Goal: Find specific page/section: Find specific page/section

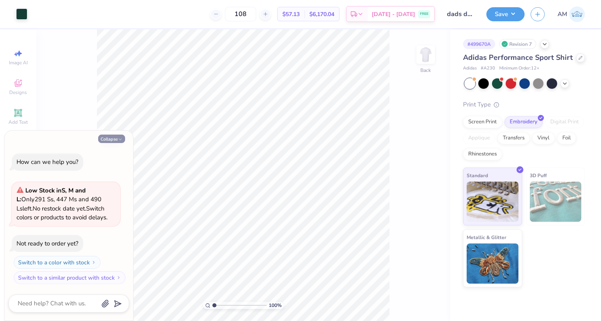
click at [115, 143] on button "Collapse" at bounding box center [111, 139] width 27 height 8
type textarea "x"
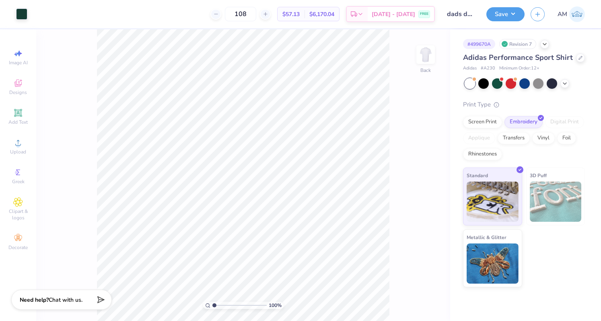
click at [546, 48] on div "# 499670A Revision 7" at bounding box center [524, 44] width 122 height 10
click at [544, 45] on icon at bounding box center [544, 43] width 6 height 6
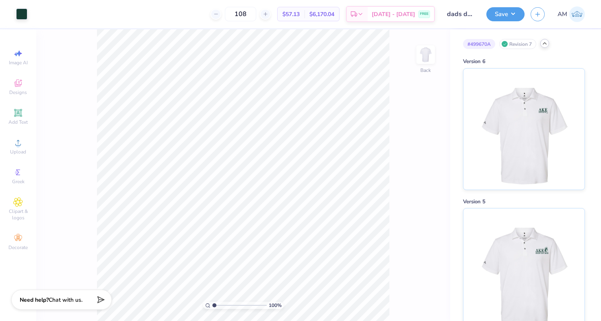
click at [540, 44] on div at bounding box center [544, 43] width 9 height 9
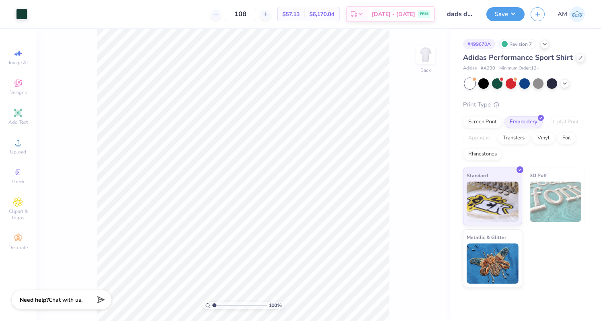
click at [572, 56] on div "Adidas Performance Sport Shirt" at bounding box center [524, 57] width 122 height 11
click at [578, 59] on icon at bounding box center [580, 57] width 4 height 4
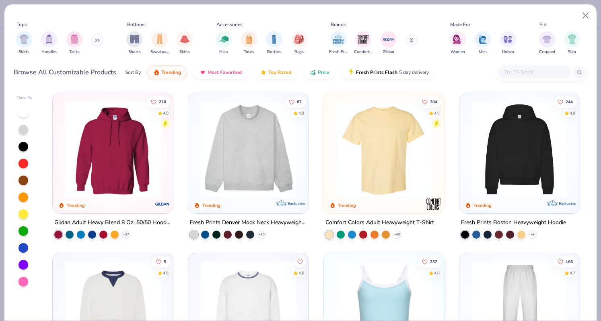
click at [98, 37] on button at bounding box center [97, 40] width 12 height 12
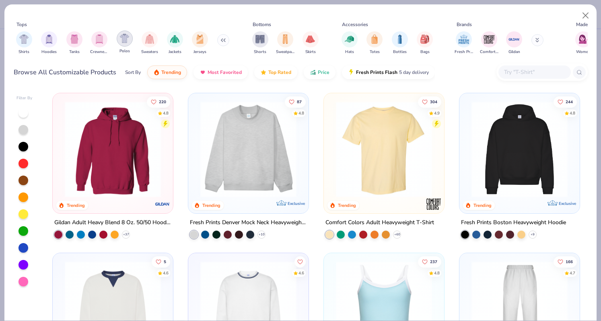
click at [121, 41] on img "filter for Polos" at bounding box center [124, 38] width 9 height 9
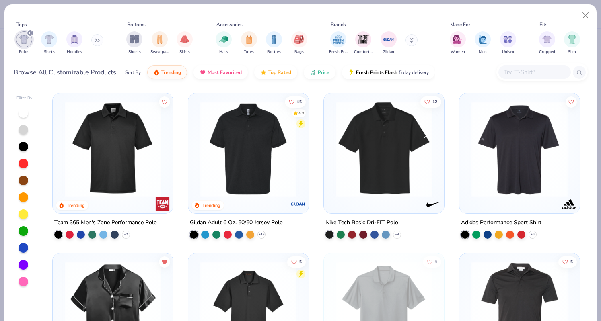
click at [453, 75] on div "Browse All Customizable Products Sort By Trending Most Favorited Top Rated Pric…" at bounding box center [301, 72] width 574 height 23
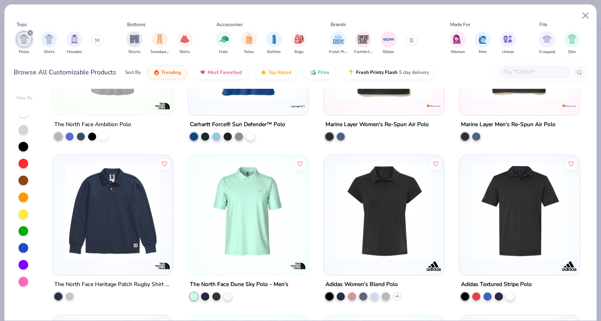
scroll to position [1399, 0]
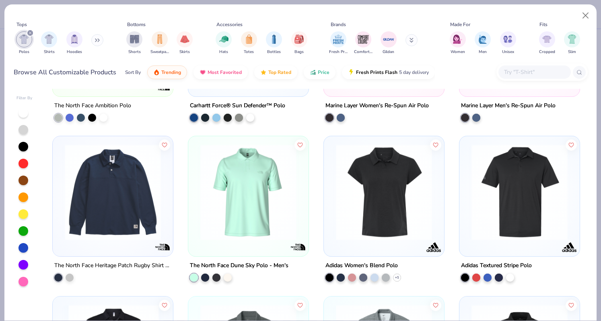
click at [273, 186] on img at bounding box center [248, 192] width 104 height 96
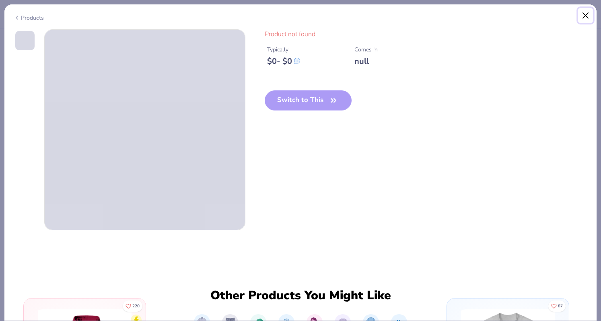
click at [587, 16] on button "Close" at bounding box center [585, 15] width 15 height 15
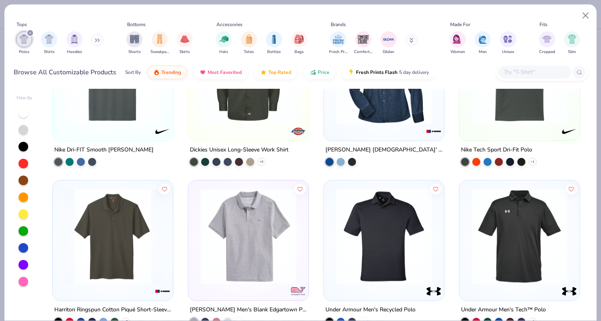
scroll to position [1917, 0]
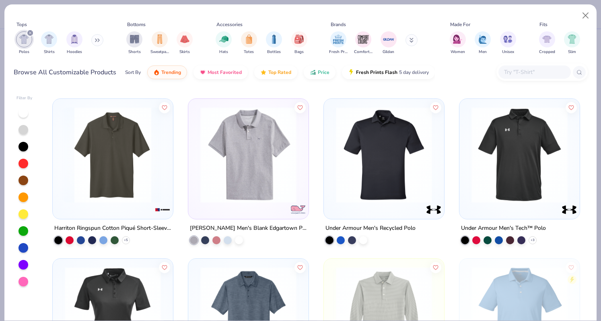
click at [302, 161] on div at bounding box center [248, 159] width 120 height 120
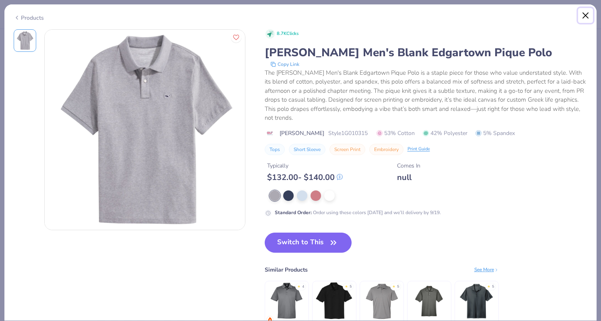
click at [586, 20] on button "Close" at bounding box center [585, 15] width 15 height 15
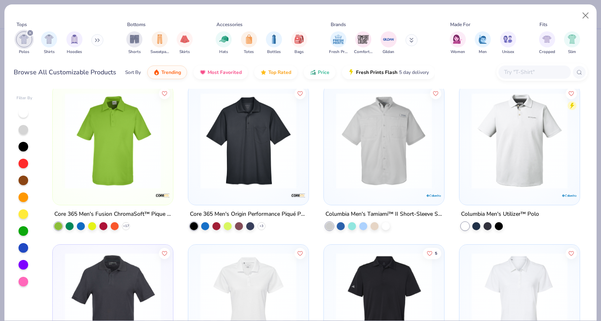
scroll to position [3208, 0]
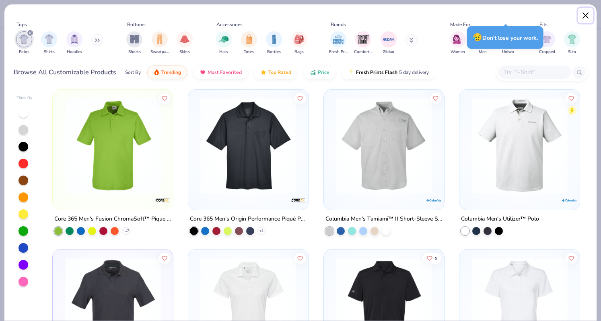
click at [588, 20] on button "Close" at bounding box center [585, 15] width 15 height 15
